Goal: Information Seeking & Learning: Learn about a topic

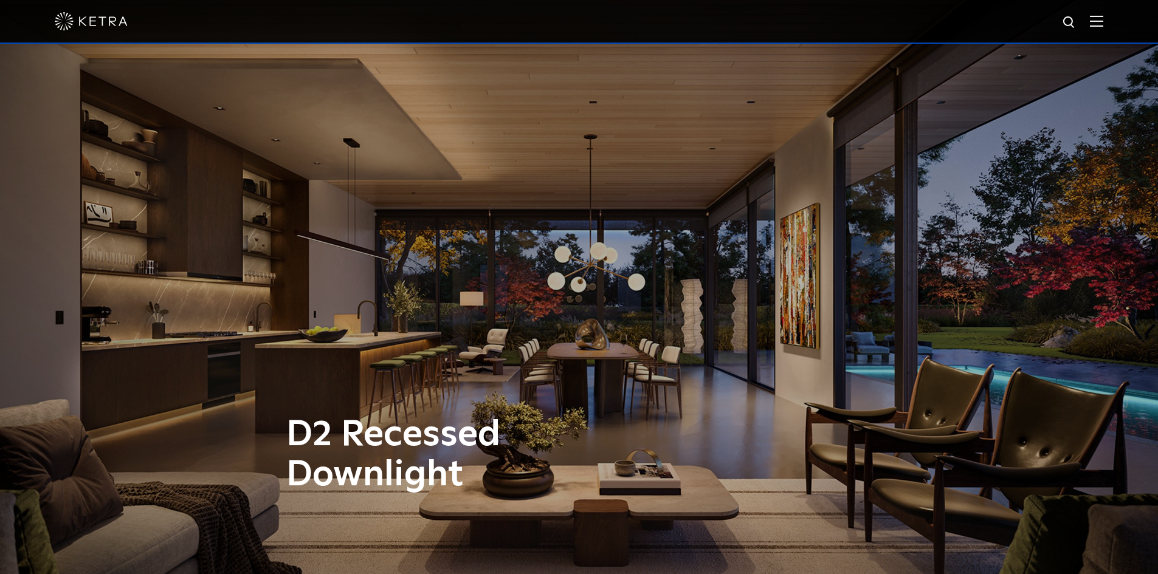
click at [86, 16] on img at bounding box center [91, 21] width 73 height 18
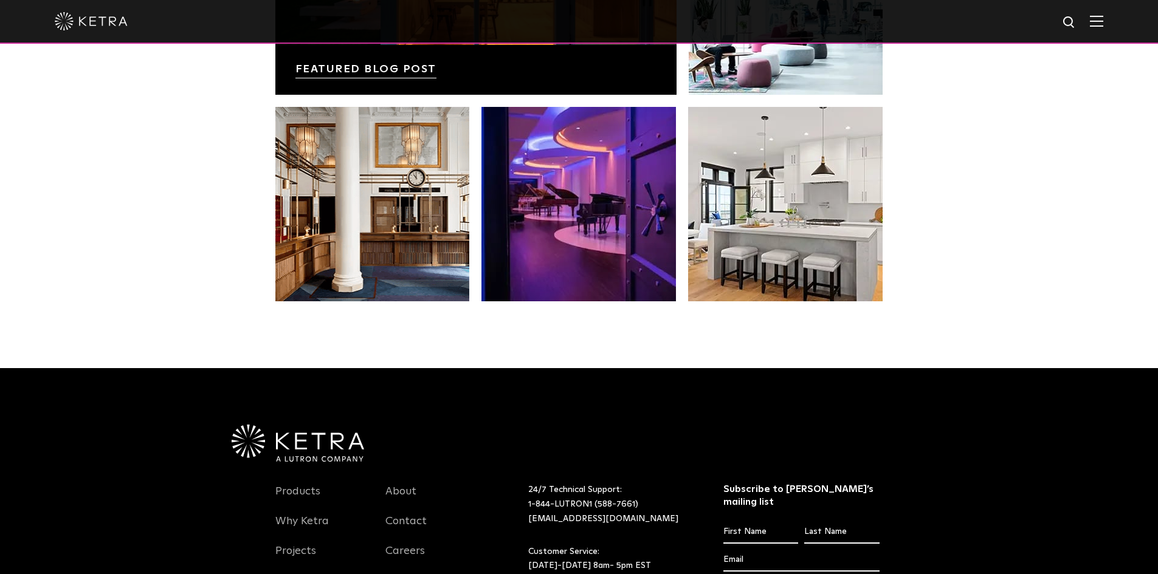
scroll to position [2556, 0]
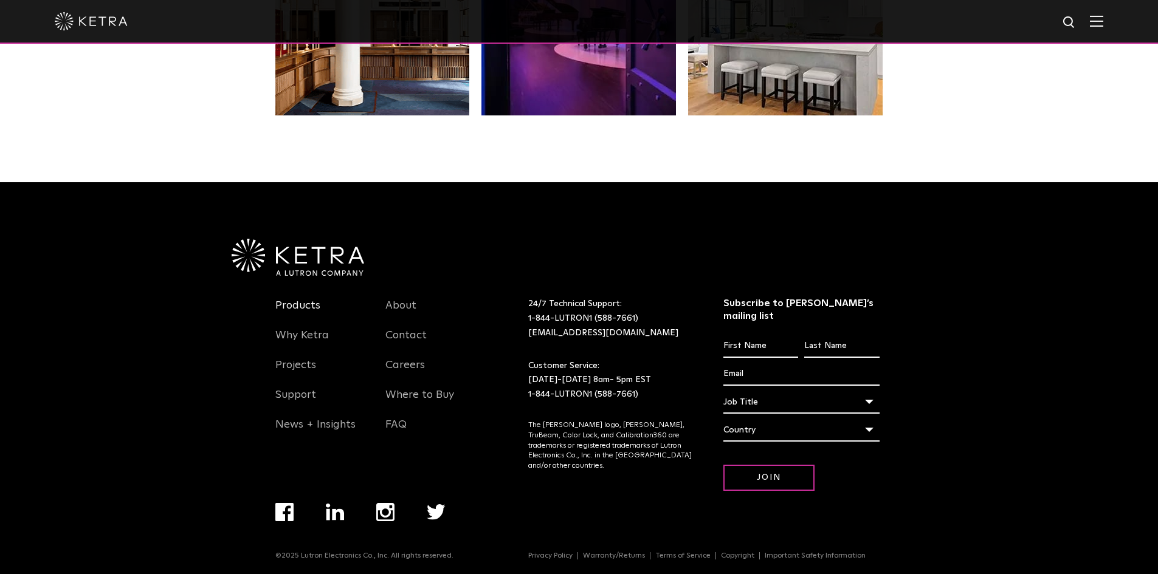
click at [308, 312] on link "Products" at bounding box center [297, 313] width 45 height 28
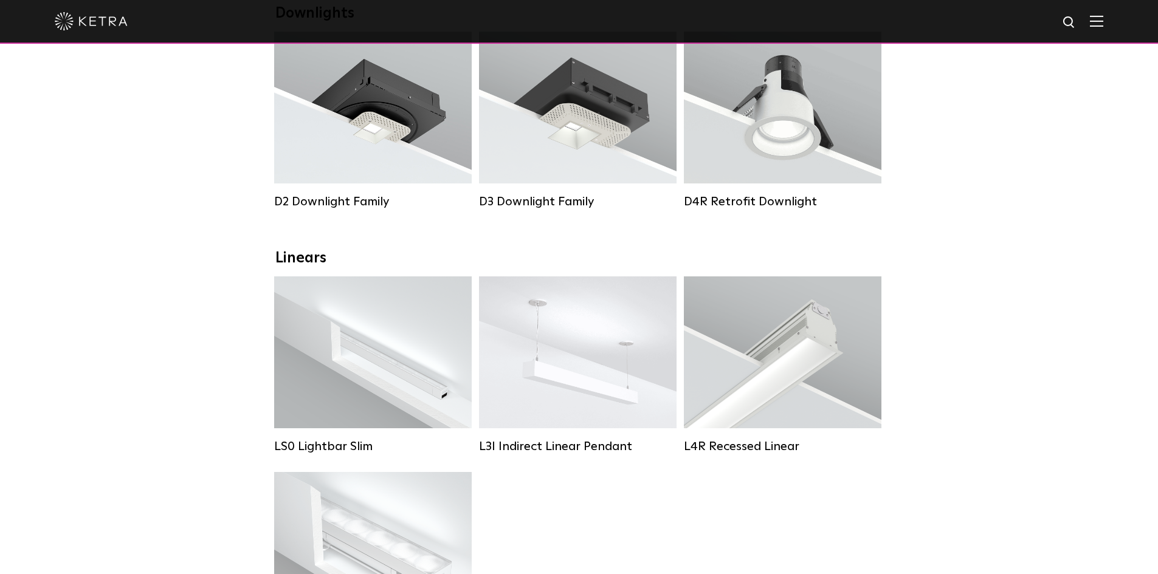
scroll to position [304, 0]
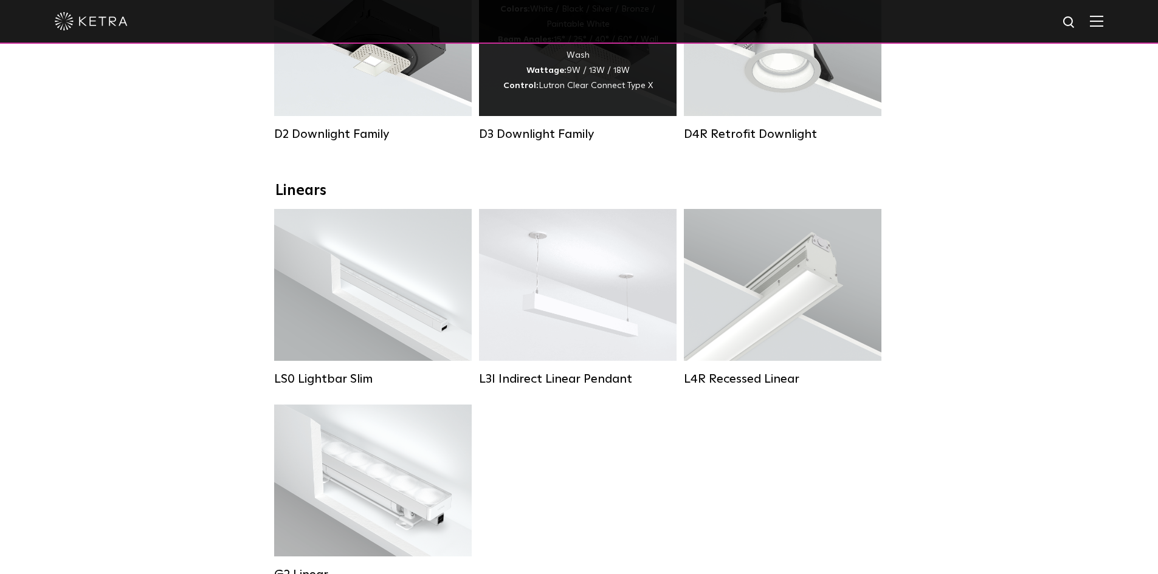
click at [520, 90] on strong "Control:" at bounding box center [520, 85] width 35 height 9
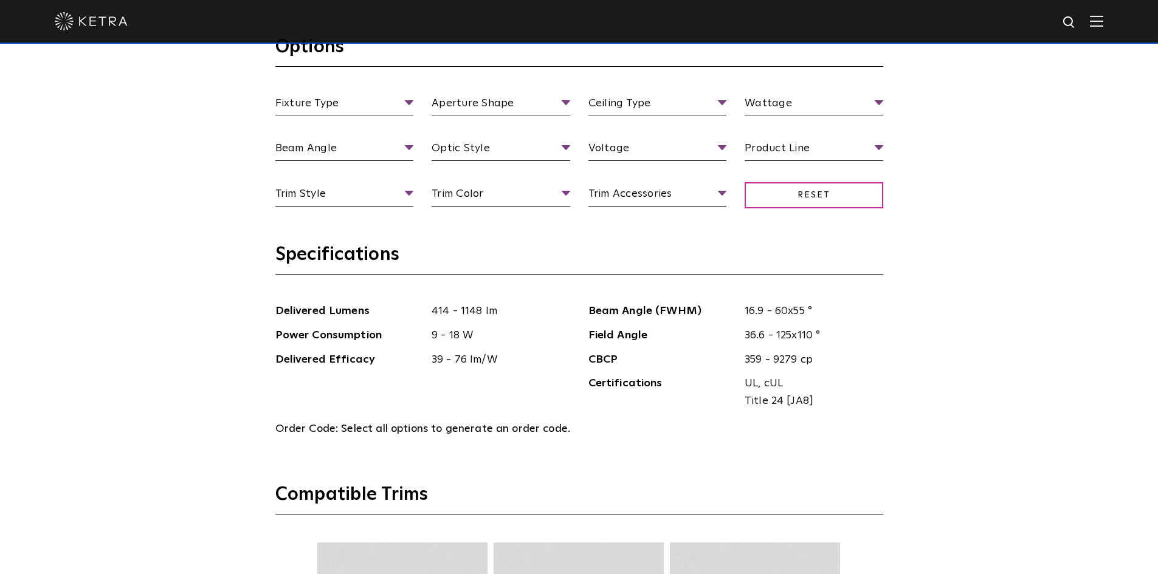
scroll to position [1337, 0]
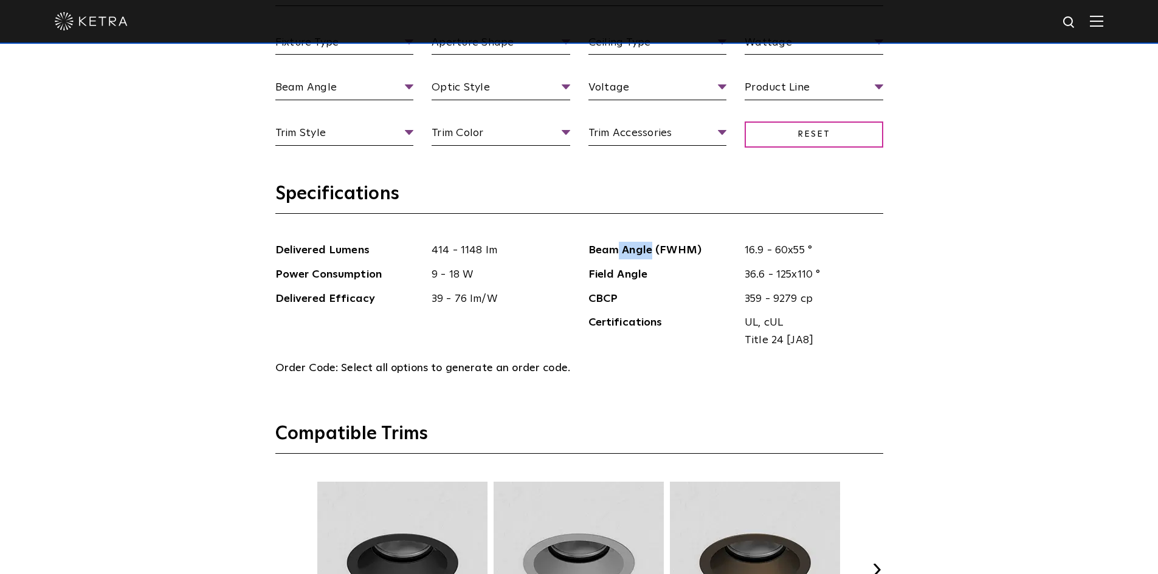
drag, startPoint x: 618, startPoint y: 255, endPoint x: 650, endPoint y: 255, distance: 32.2
click at [650, 255] on span "Beam Angle (FWHM)" at bounding box center [662, 251] width 148 height 18
click at [651, 255] on span "Beam Angle (FWHM)" at bounding box center [662, 251] width 148 height 18
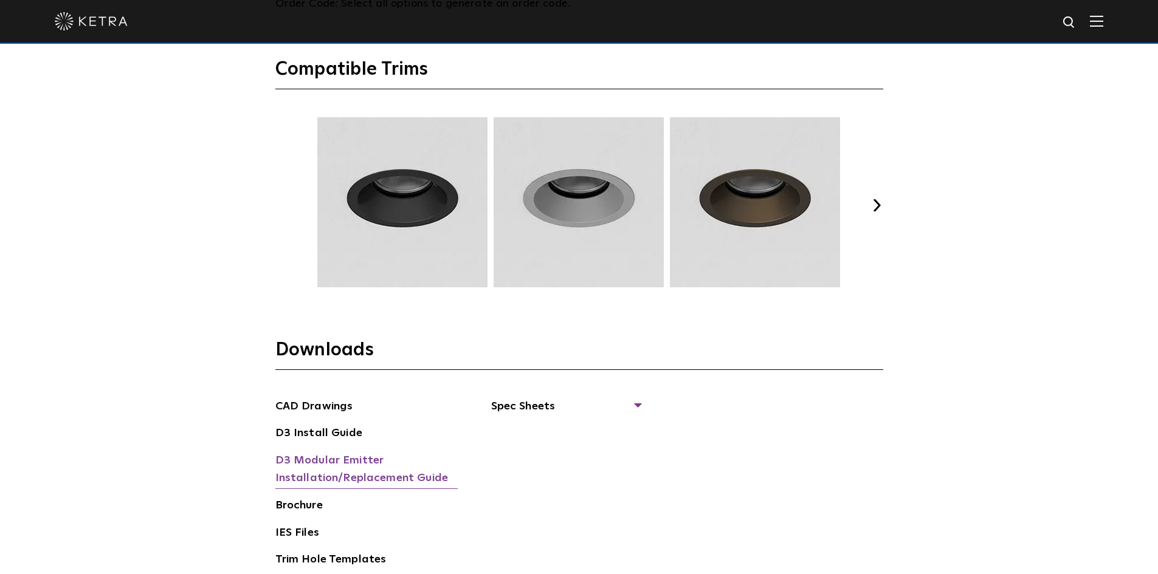
scroll to position [1823, 0]
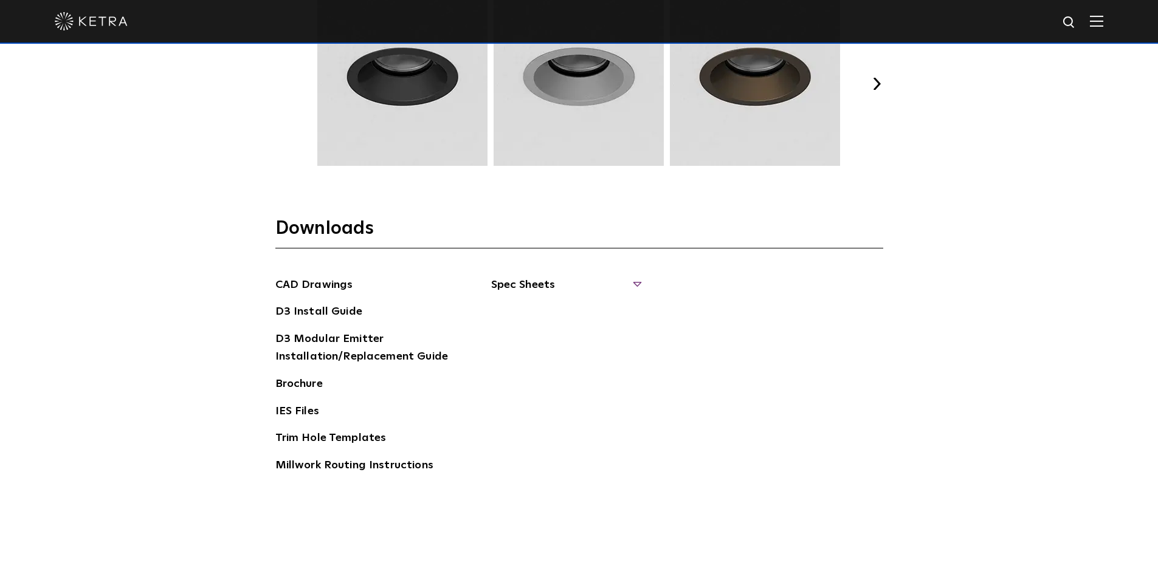
click at [531, 277] on span "Spec Sheets" at bounding box center [565, 290] width 149 height 27
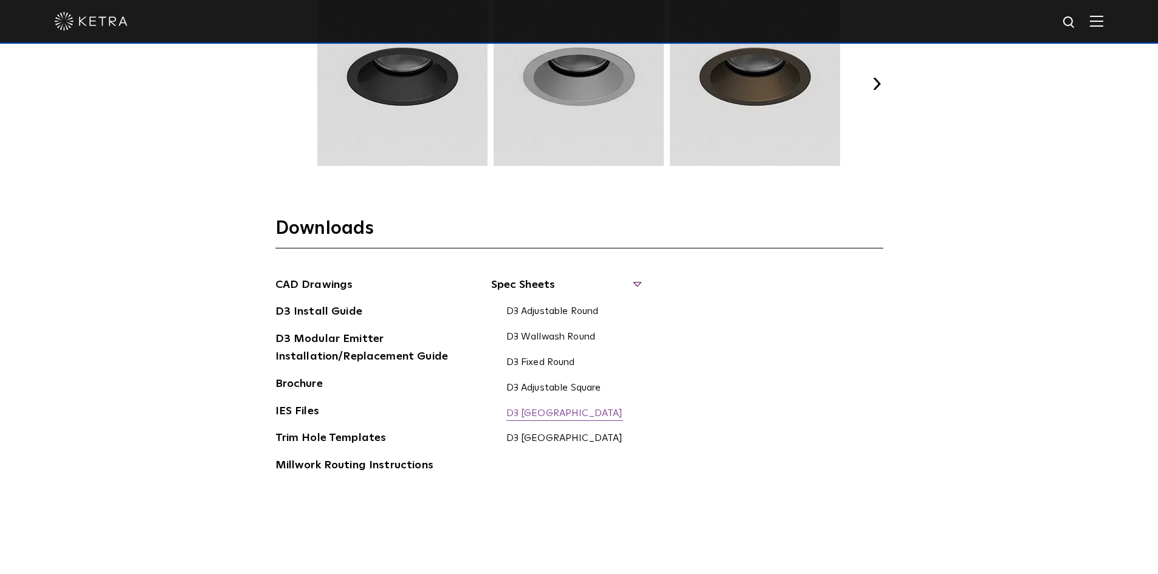
click at [587, 410] on link "D3 Wallwash Square" at bounding box center [564, 414] width 117 height 13
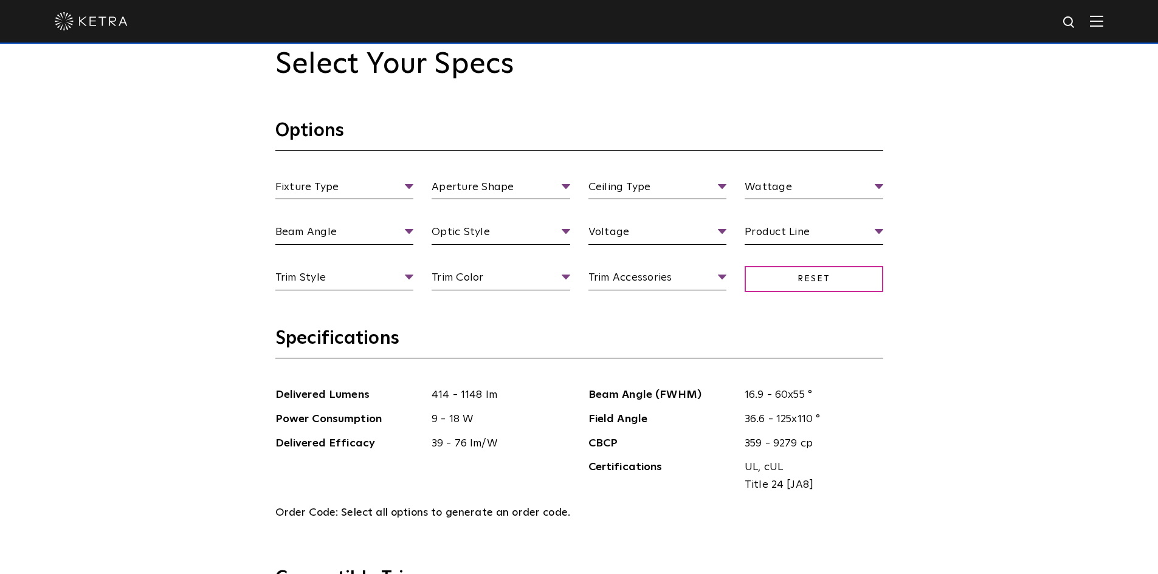
scroll to position [1094, 0]
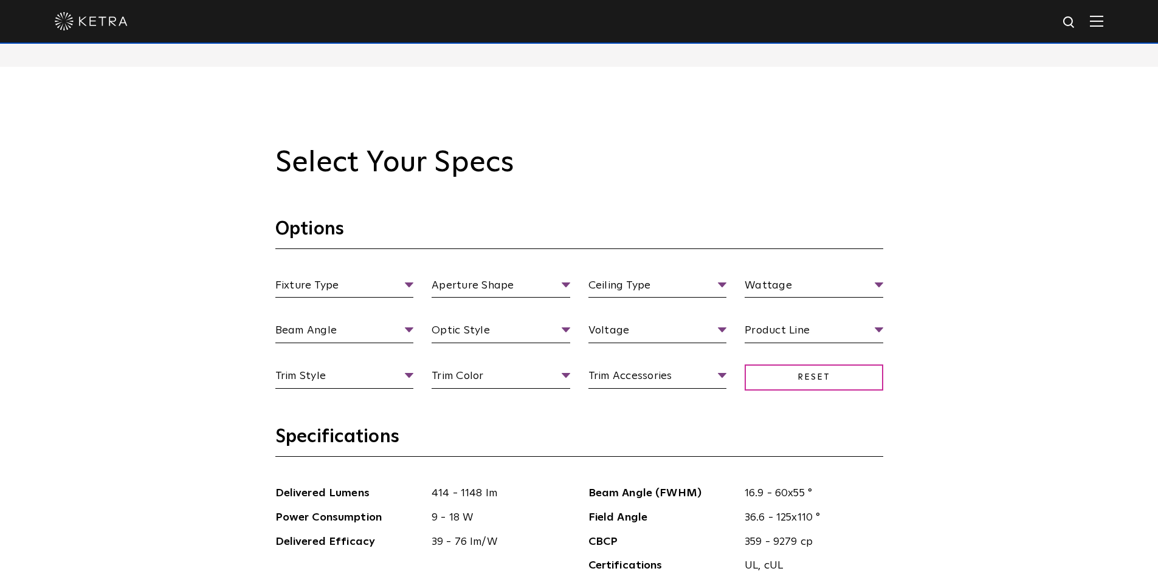
click at [1077, 19] on img at bounding box center [1069, 22] width 15 height 15
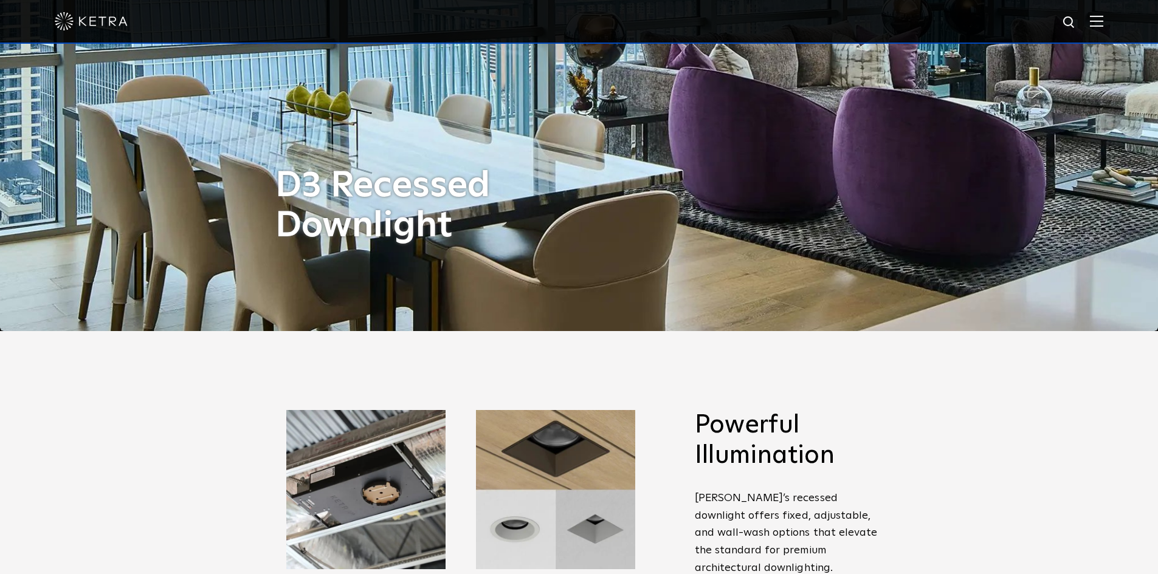
scroll to position [0, 0]
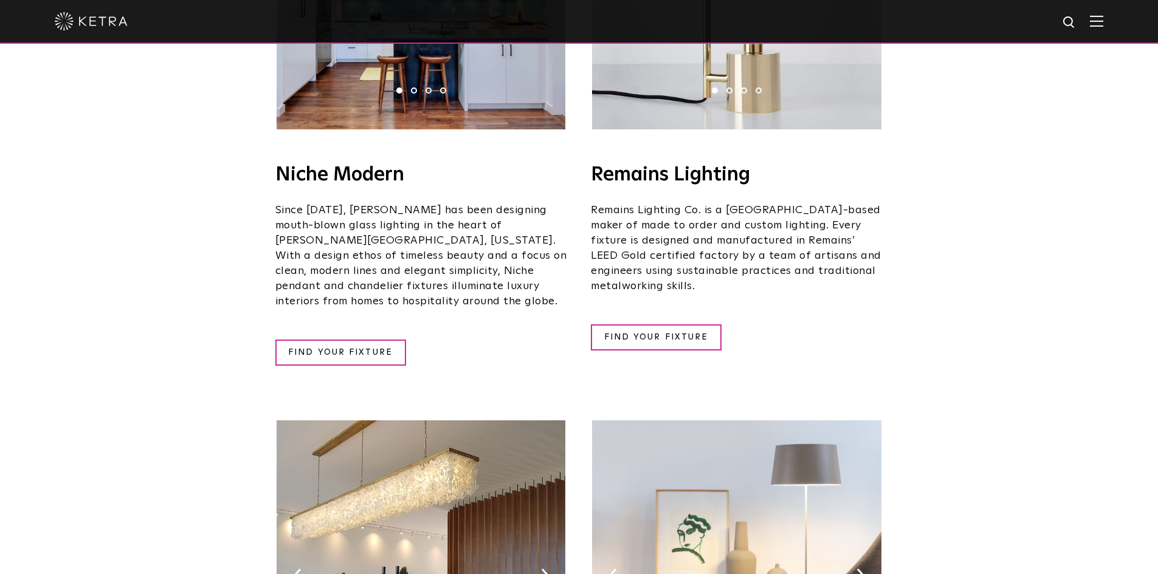
scroll to position [1519, 0]
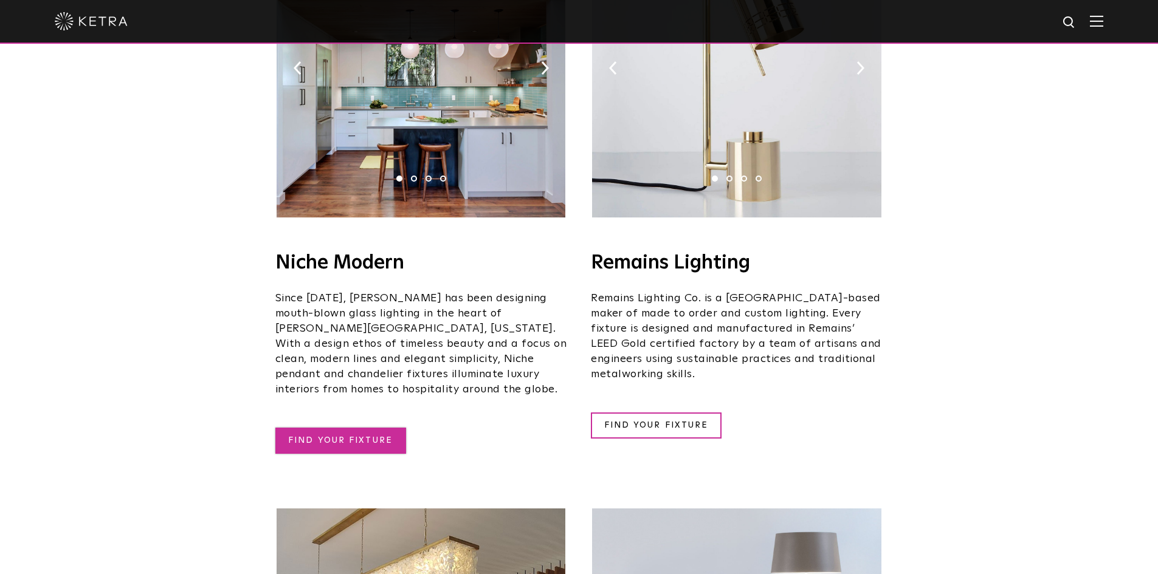
click at [308, 428] on link "FIND YOUR FIXTURE" at bounding box center [340, 441] width 131 height 26
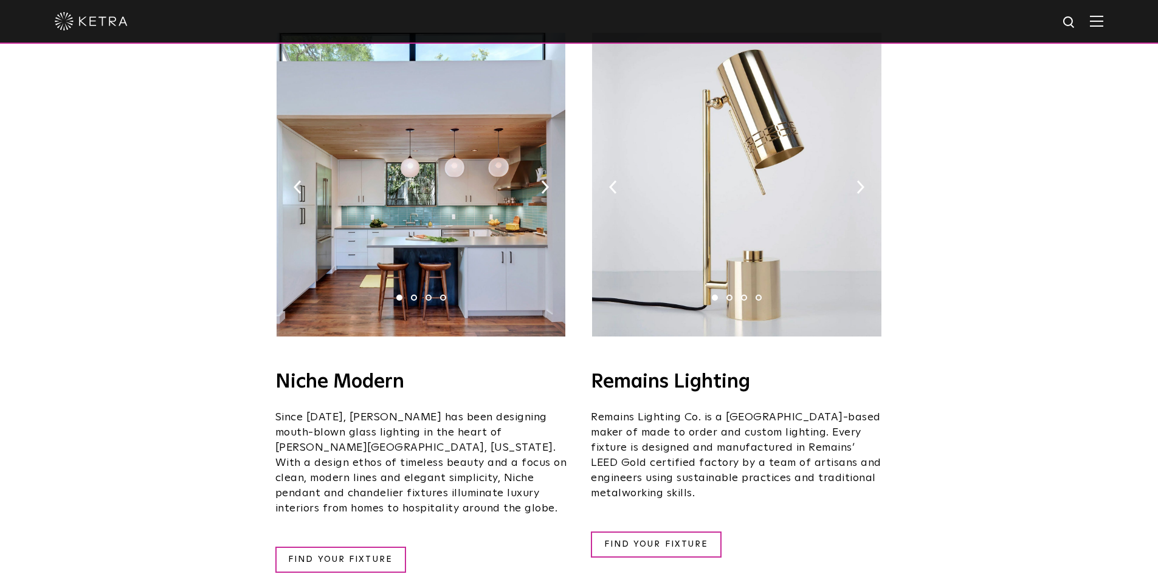
scroll to position [1459, 0]
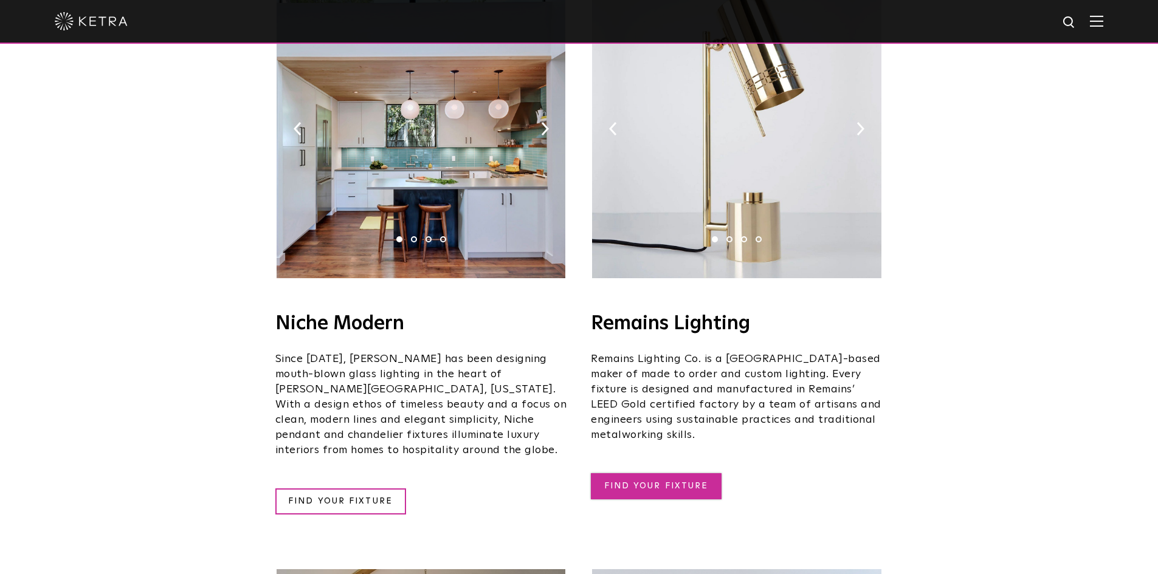
click at [679, 473] on link "FIND YOUR FIXTURE" at bounding box center [656, 486] width 131 height 26
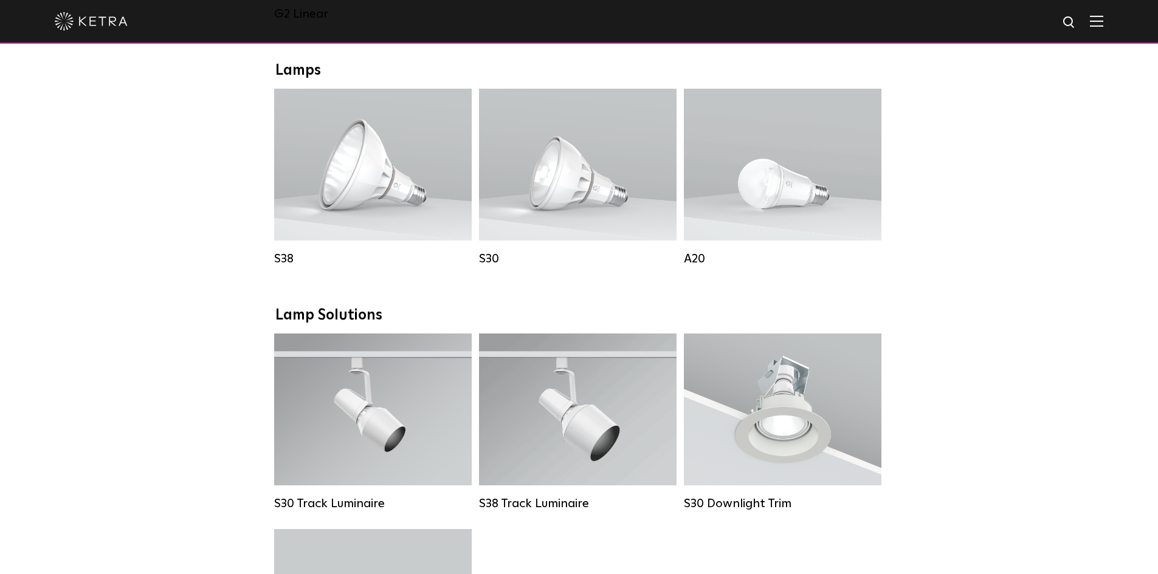
scroll to position [851, 0]
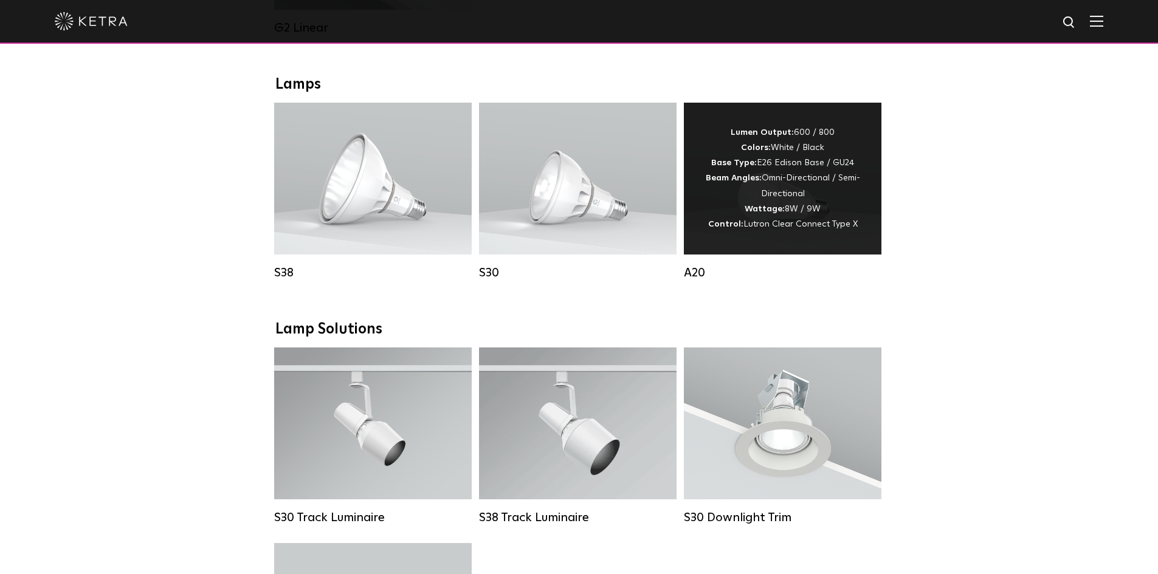
click at [838, 153] on div "Lumen Output: 600 / 800 Colors: White / Black Base Type: E26 Edison Base / GU24…" at bounding box center [782, 178] width 161 height 107
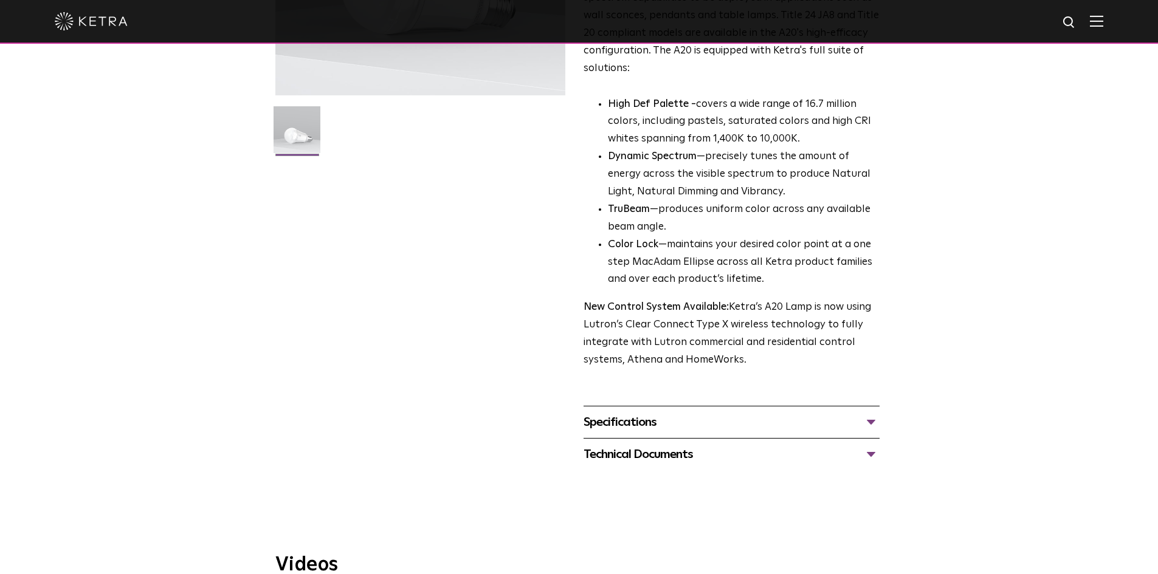
scroll to position [365, 0]
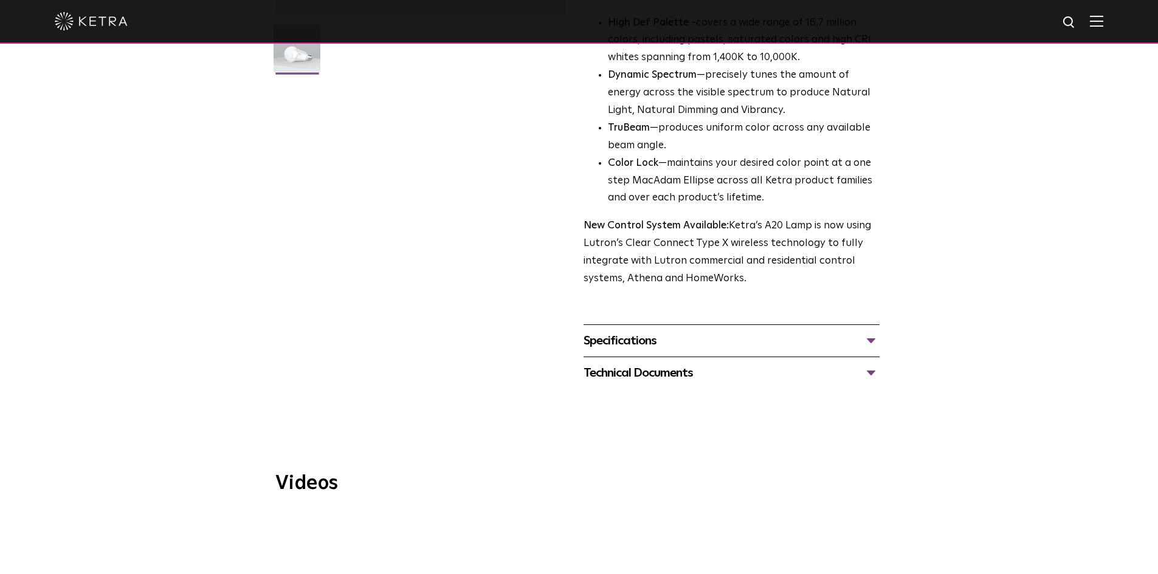
click at [638, 331] on div "Specifications" at bounding box center [731, 340] width 296 height 19
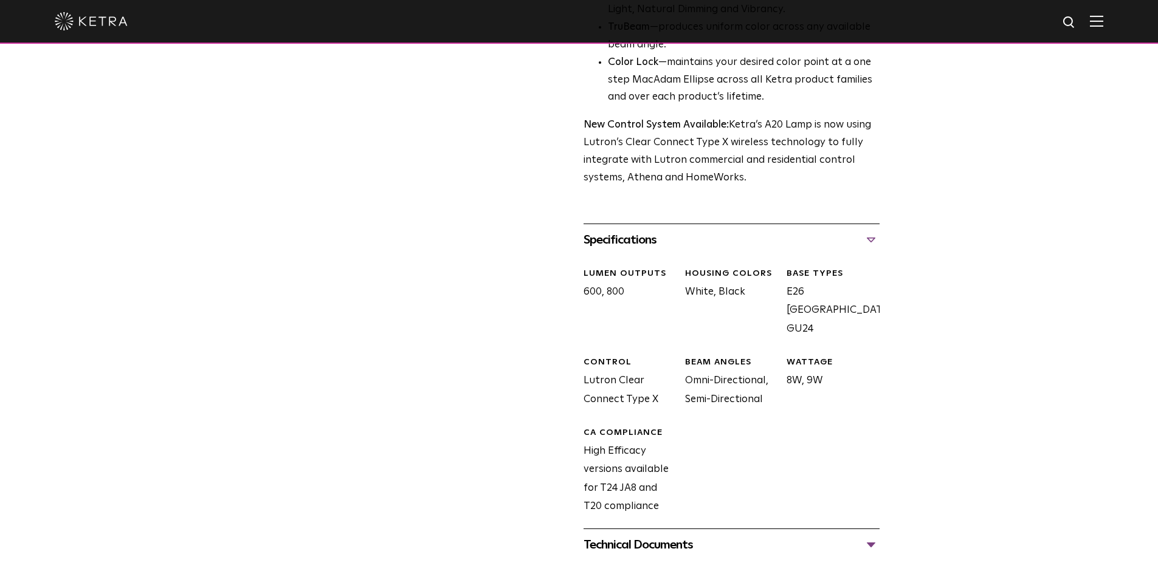
scroll to position [486, 0]
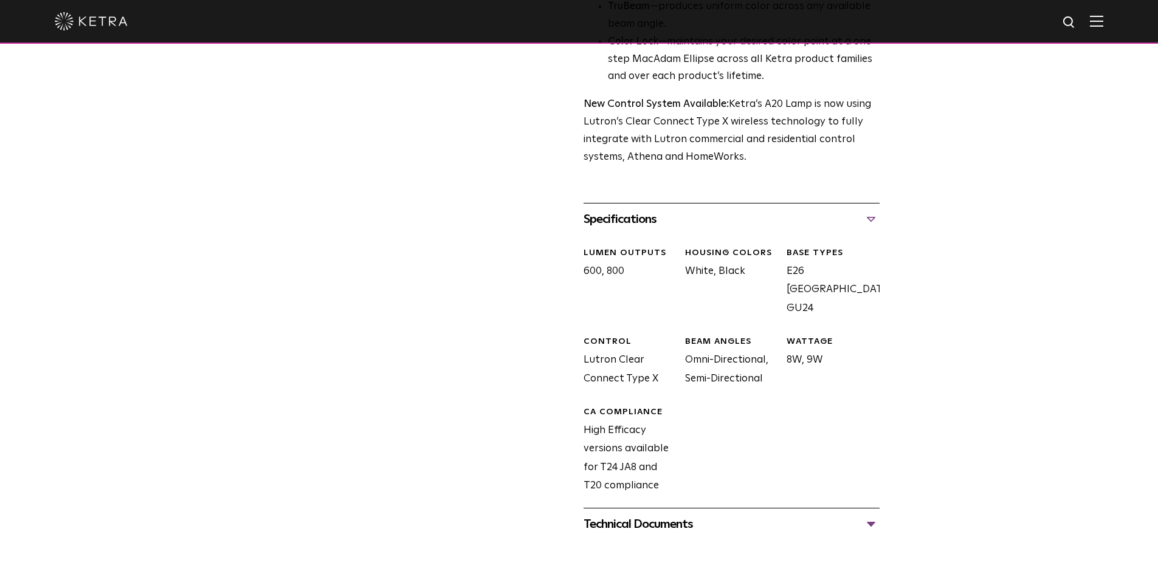
drag, startPoint x: 786, startPoint y: 257, endPoint x: 868, endPoint y: 267, distance: 82.1
click at [868, 267] on div "BASE TYPES E26 Edison Base, GU24" at bounding box center [828, 282] width 102 height 71
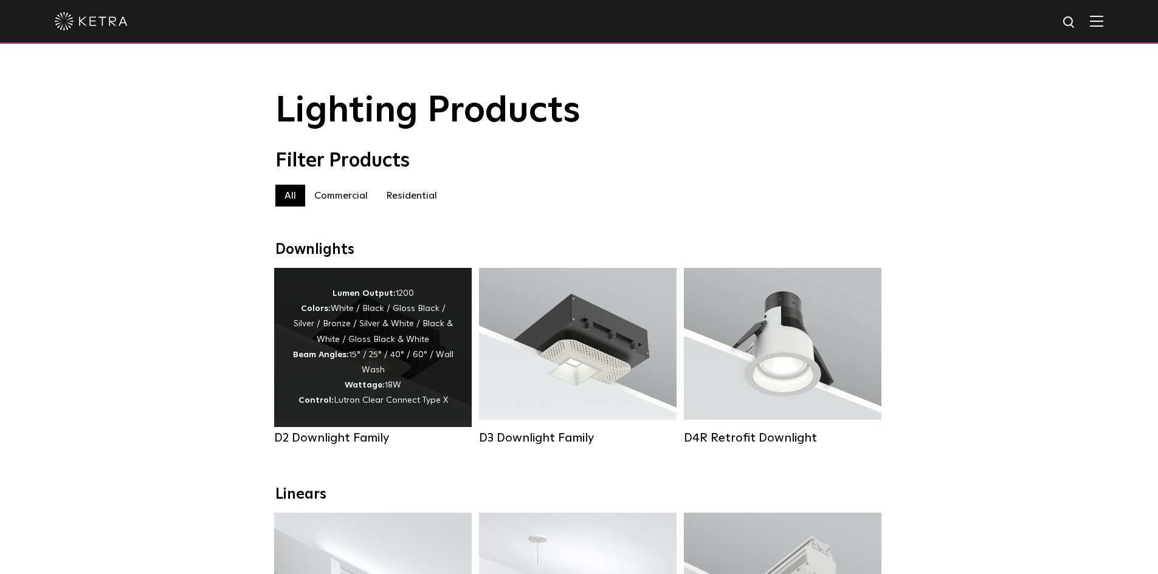
click at [403, 380] on div "Lumen Output: 1200 Colors: White / Black / Gloss Black / Silver / Bronze / Silv…" at bounding box center [372, 347] width 161 height 123
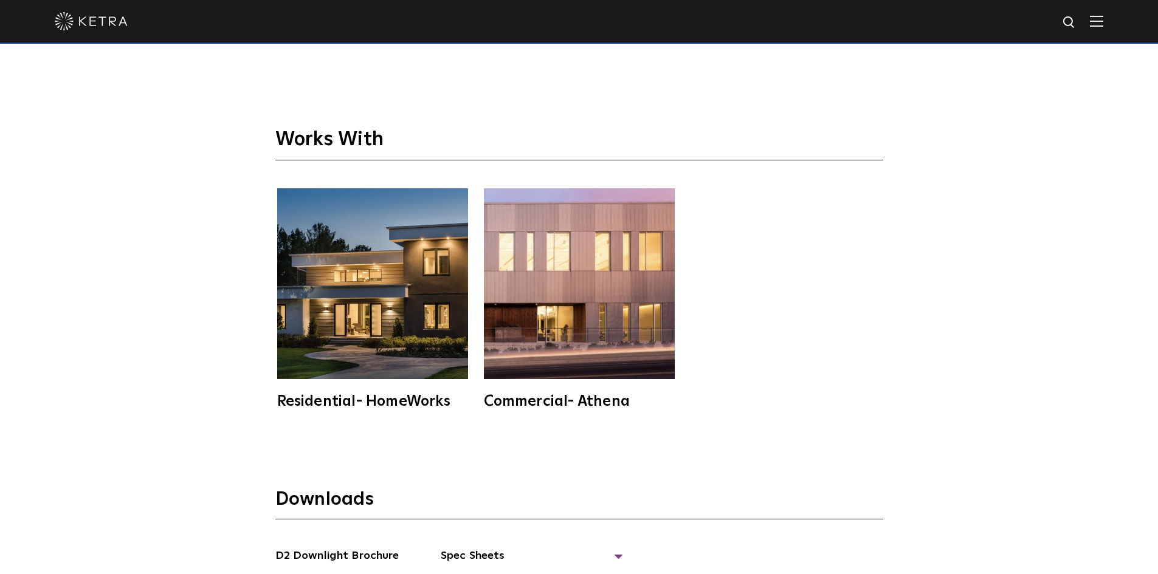
scroll to position [3404, 0]
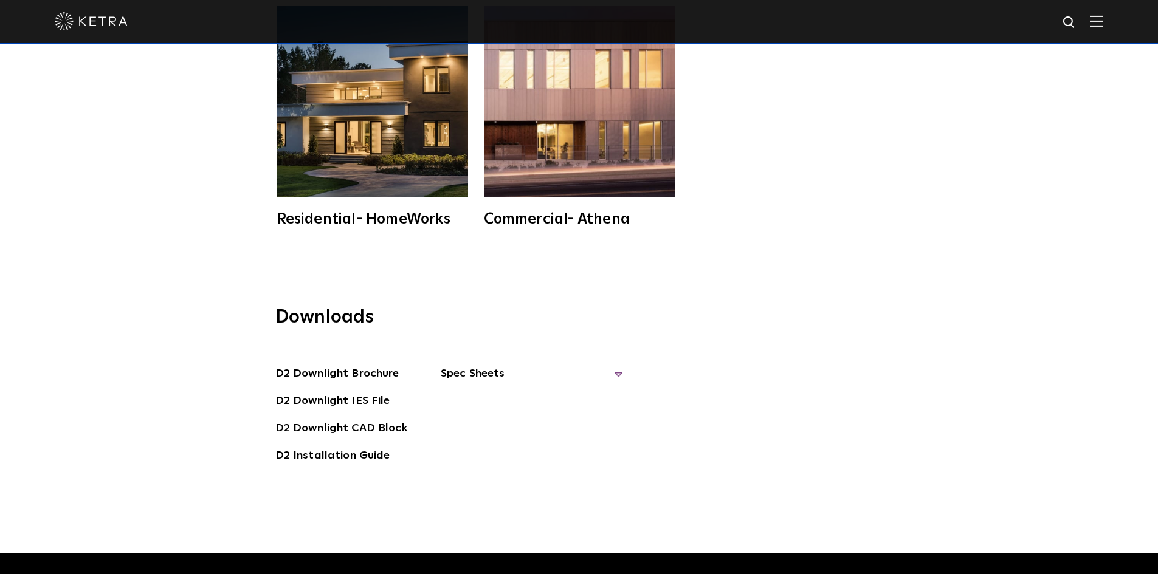
click at [490, 365] on span "Spec Sheets" at bounding box center [532, 378] width 182 height 27
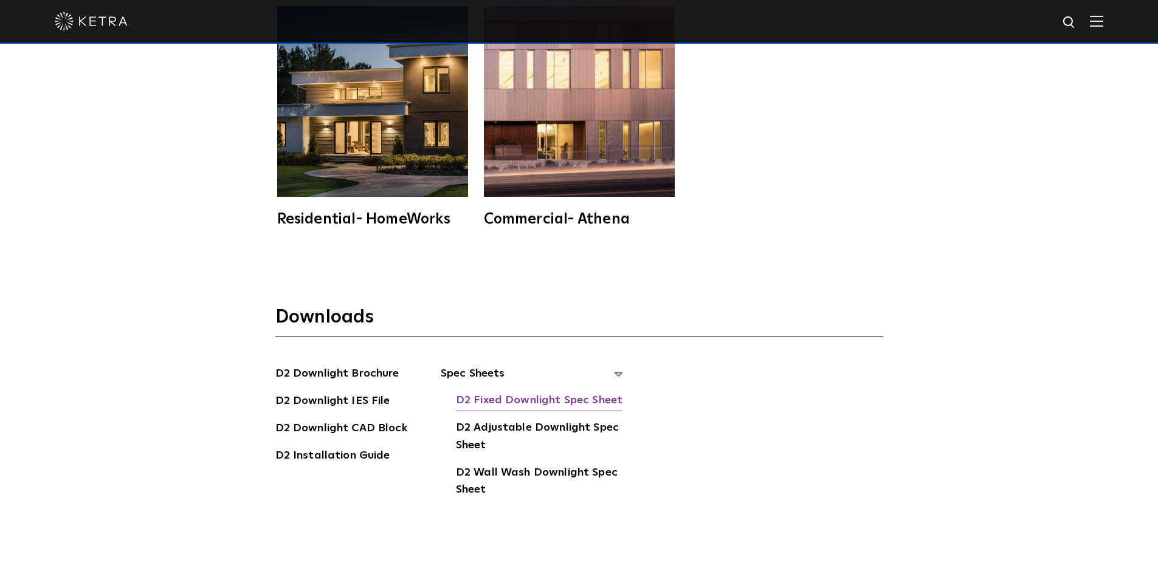
click at [519, 392] on link "D2 Fixed Downlight Spec Sheet" at bounding box center [539, 401] width 167 height 19
